Goal: Information Seeking & Learning: Find specific page/section

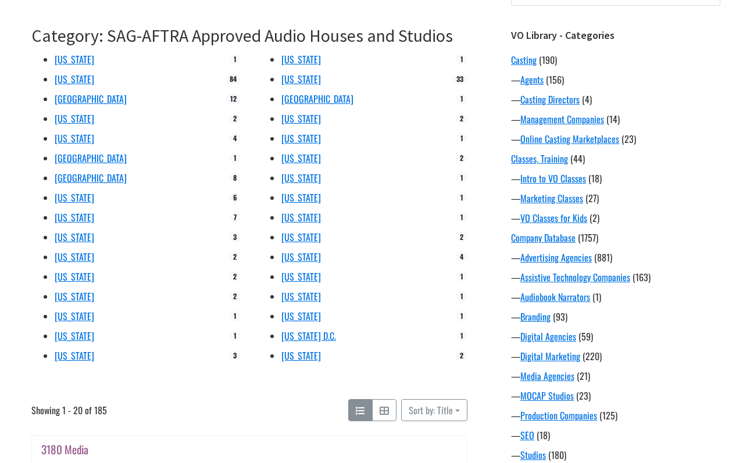
scroll to position [177, 0]
click at [321, 59] on link "[US_STATE]" at bounding box center [301, 59] width 40 height 14
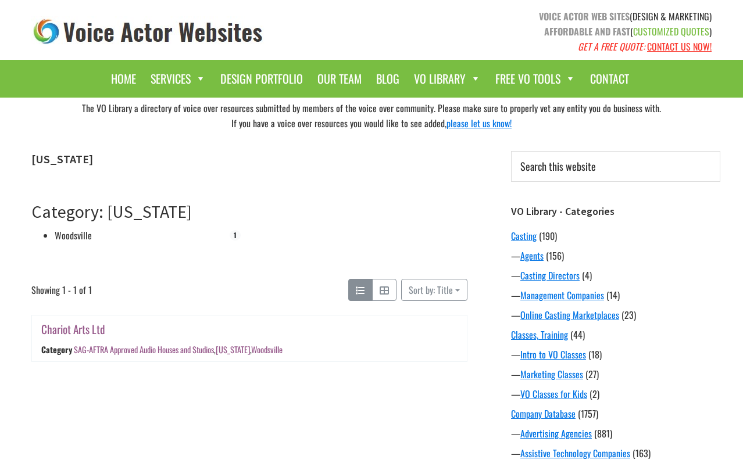
click at [79, 235] on link "Woodsville" at bounding box center [73, 236] width 37 height 14
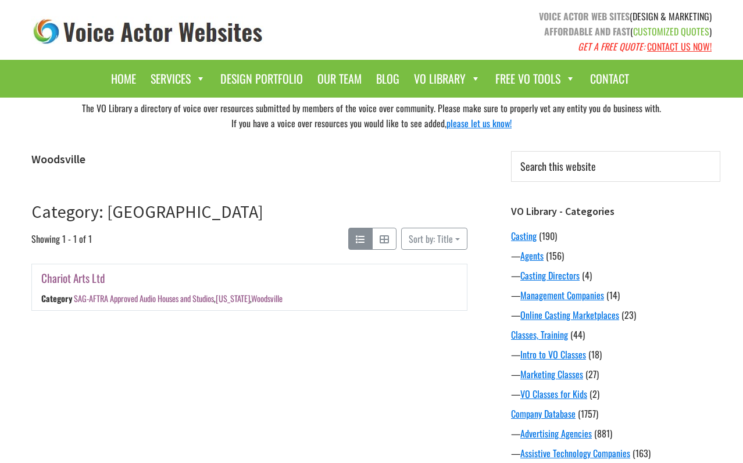
click at [93, 283] on link "Chariot Arts Ltd" at bounding box center [72, 278] width 63 height 17
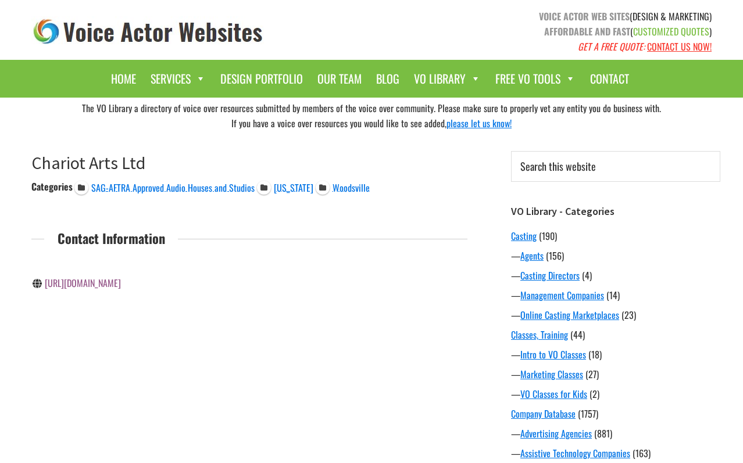
click at [81, 286] on link "http://www.chariotarts.com/" at bounding box center [83, 283] width 76 height 14
